Goal: Find specific page/section: Find specific page/section

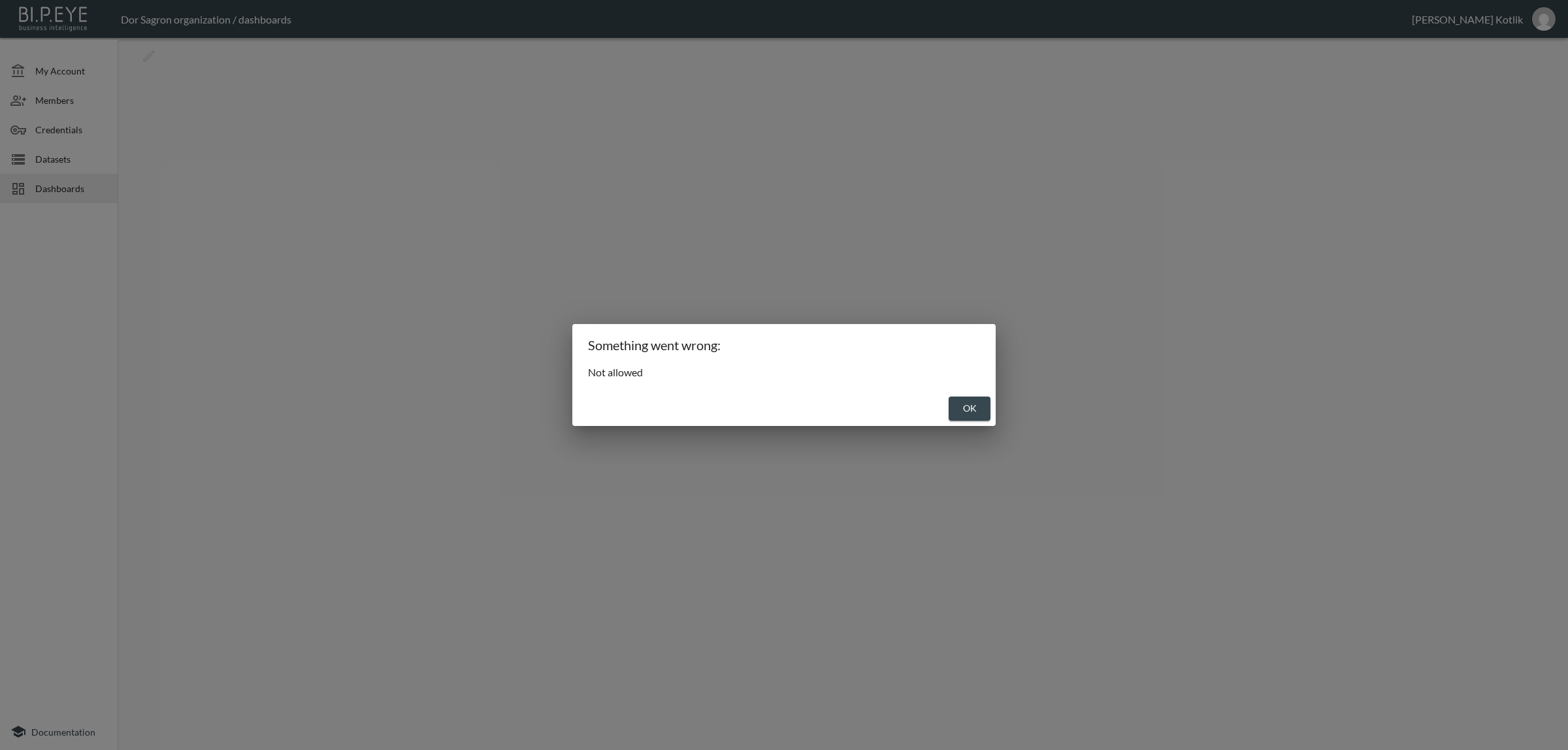
click at [974, 402] on button "OK" at bounding box center [970, 408] width 42 height 24
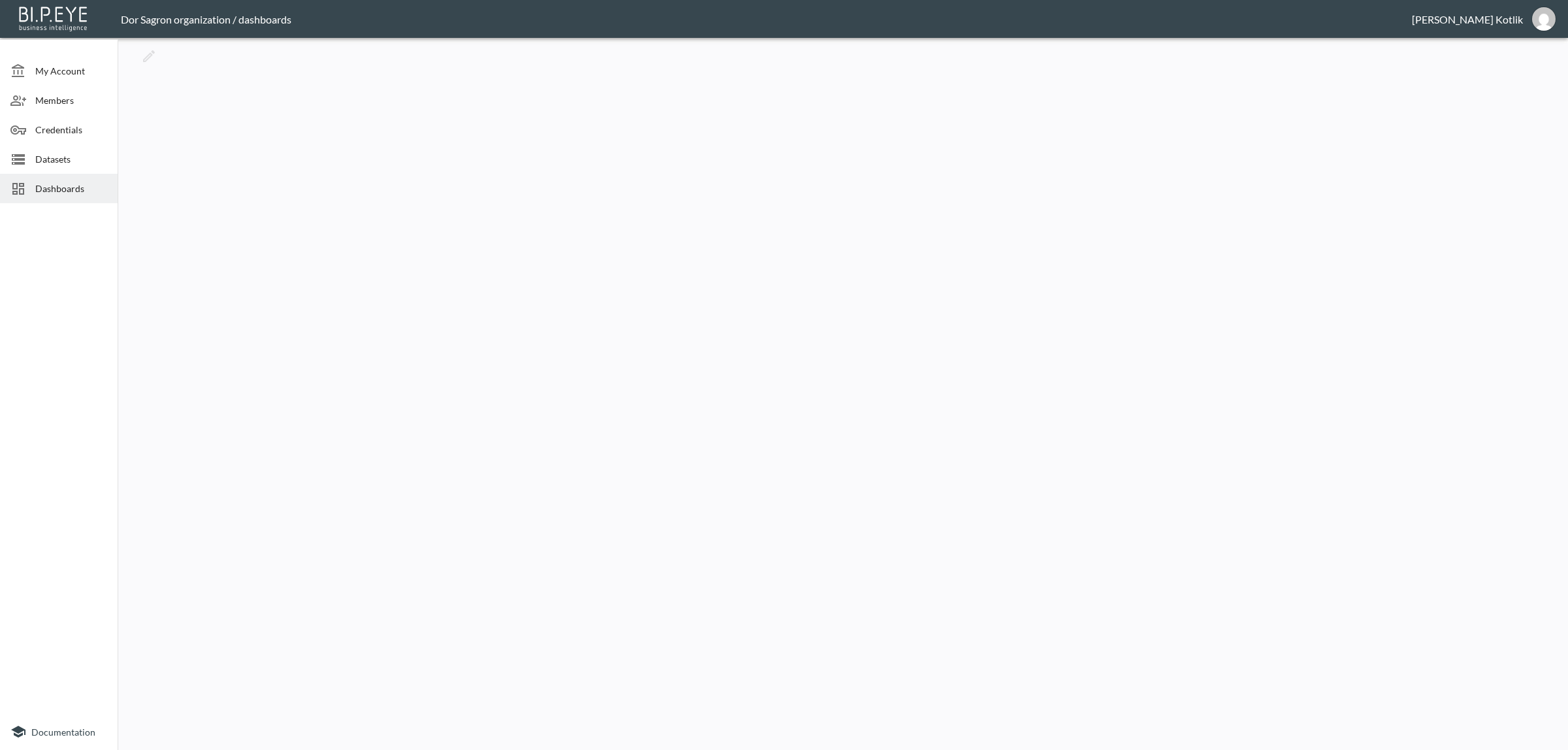
click at [35, 155] on span "Datasets" at bounding box center [71, 159] width 72 height 13
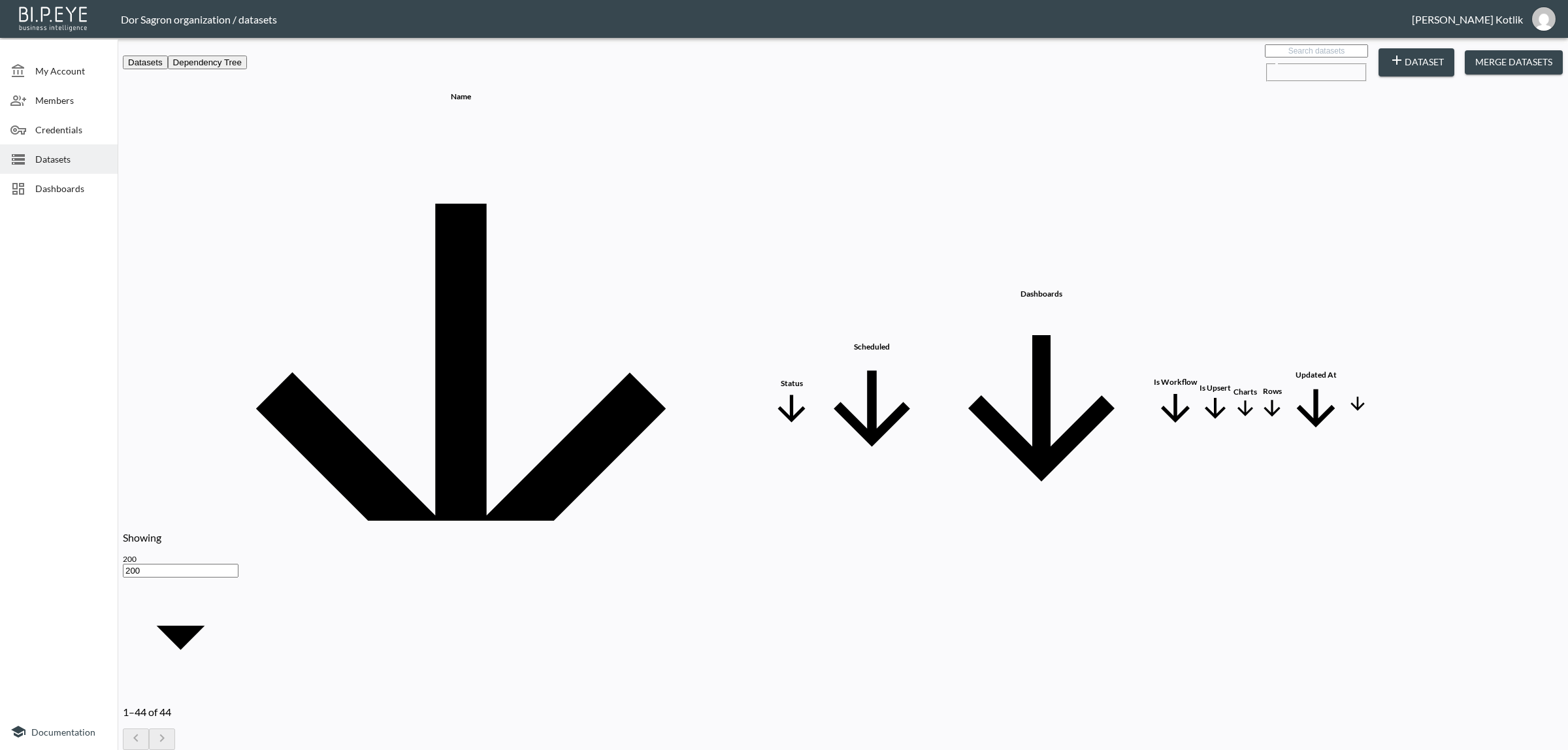
click at [66, 175] on div "Dashboards" at bounding box center [59, 188] width 118 height 29
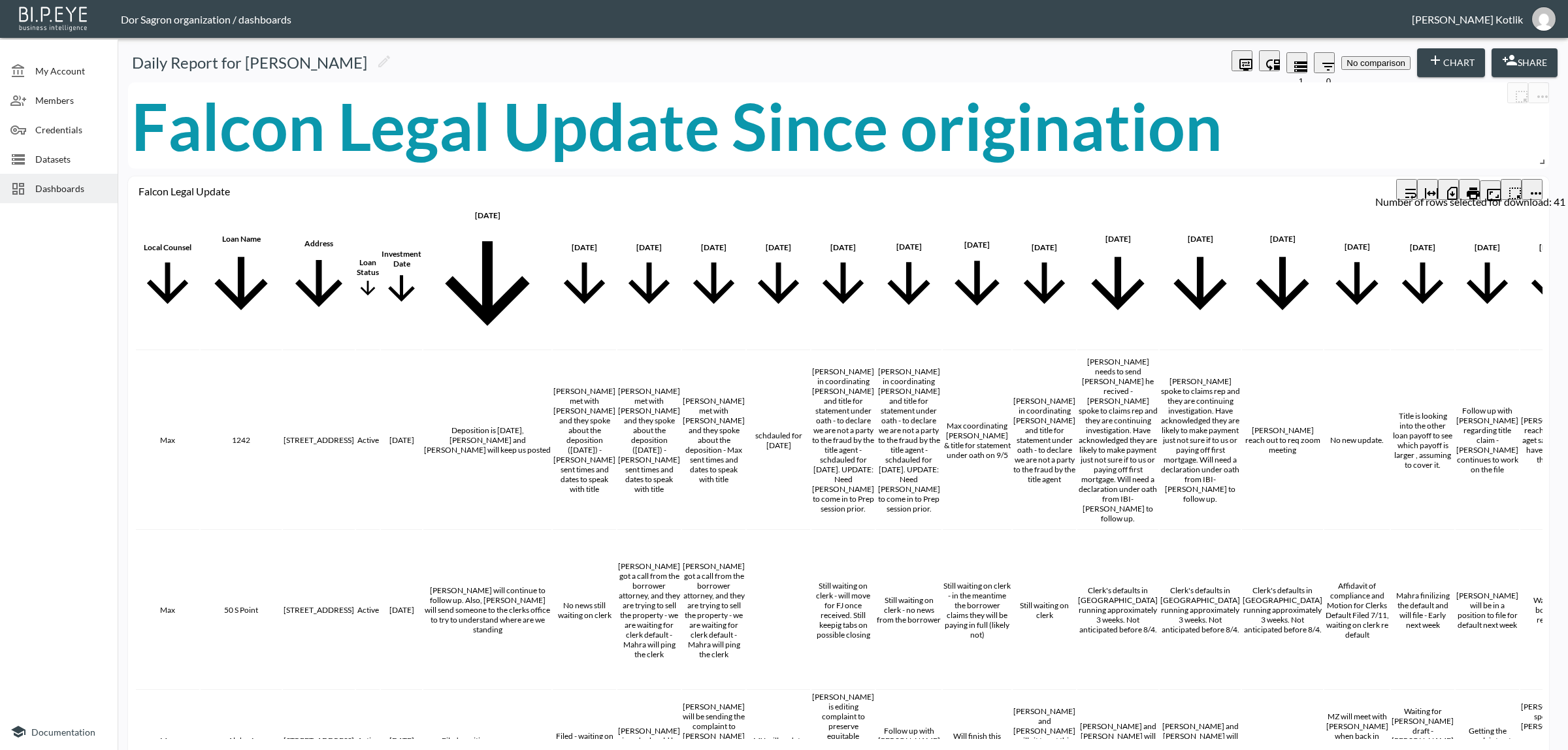
click at [1254, 187] on icon "Number of rows selected for download: 41" at bounding box center [1452, 194] width 10 height 13
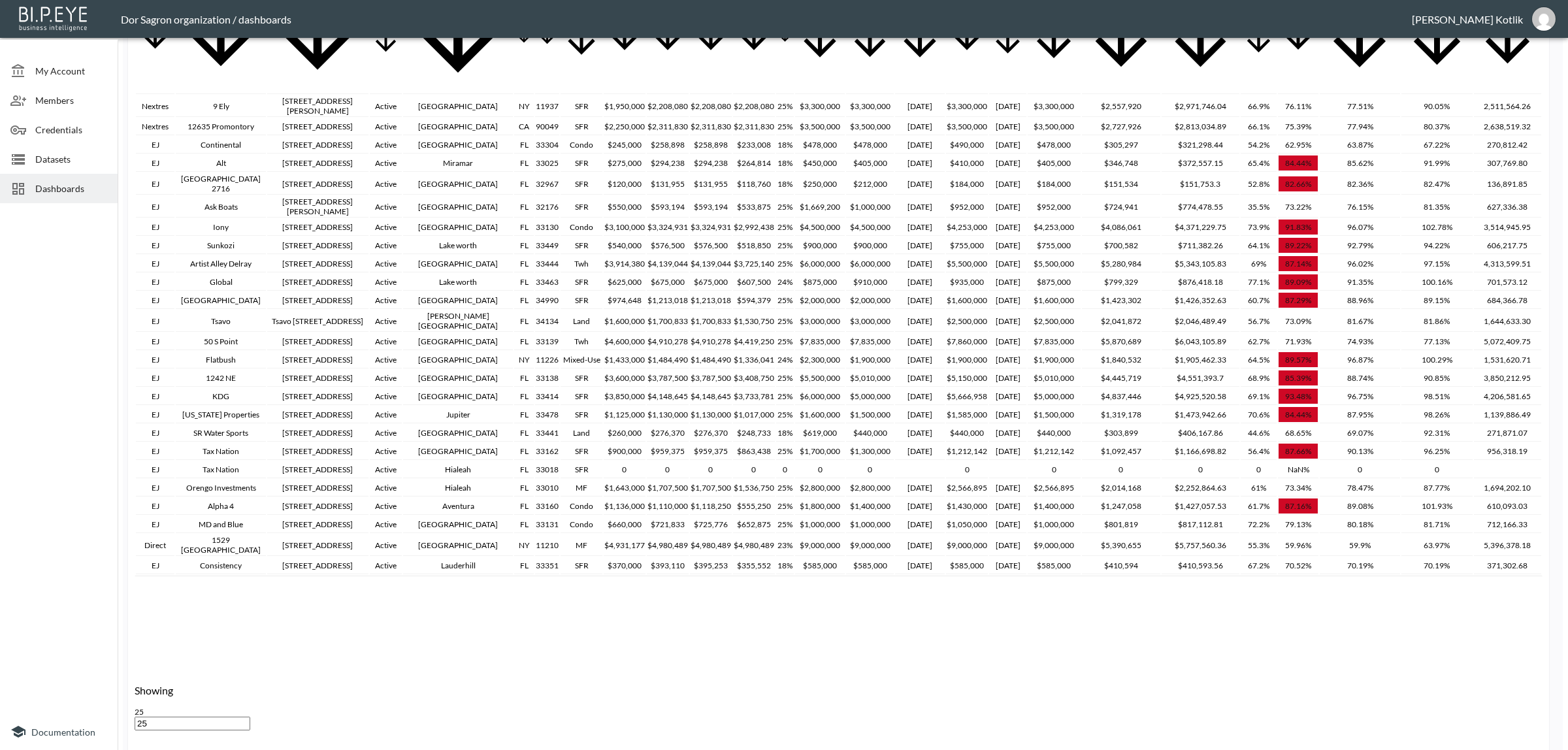
scroll to position [983, 0]
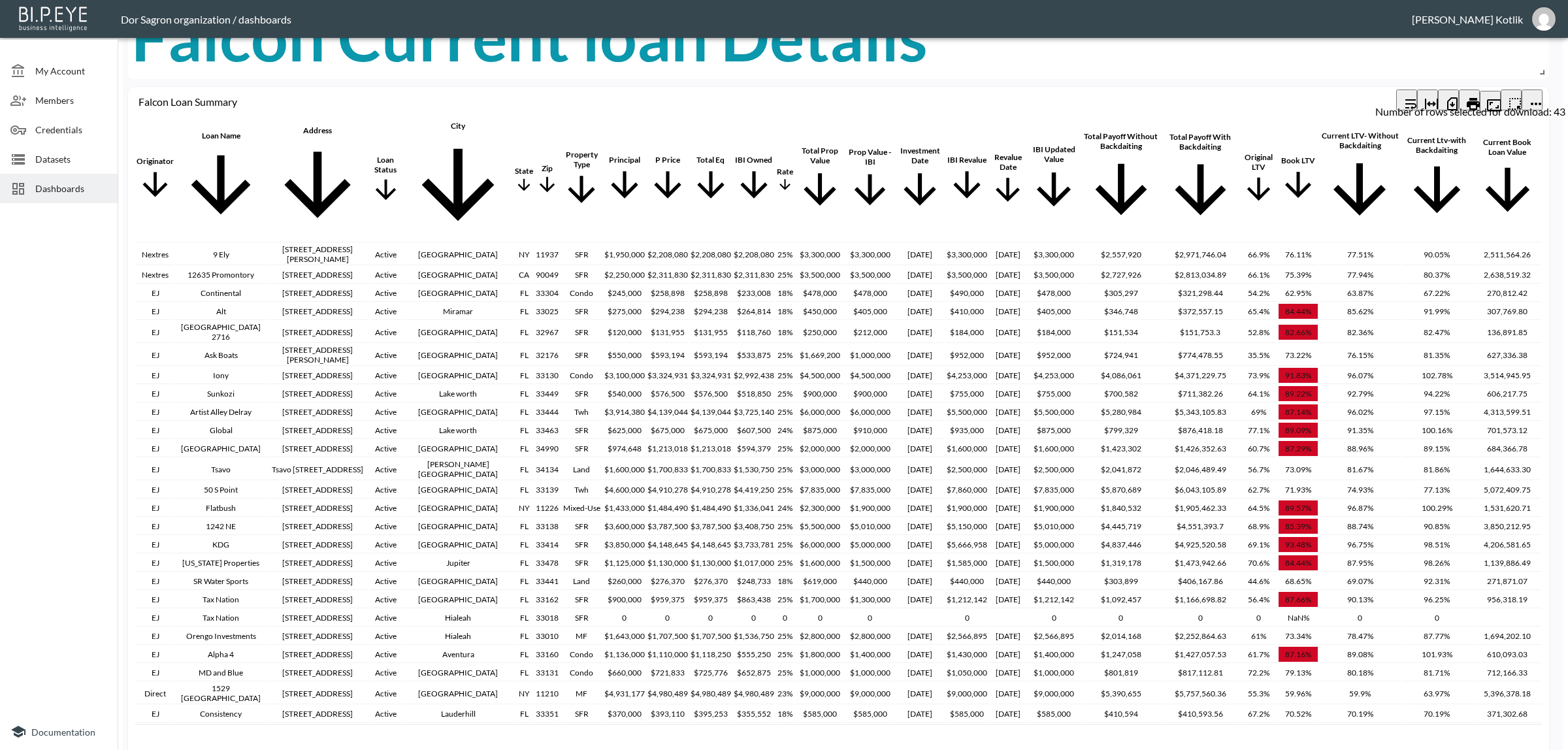
click at [1254, 96] on icon "Number of rows selected for download: 43" at bounding box center [1452, 103] width 16 height 16
